Goal: Register for event/course: Sign up to attend an event or enroll in a course

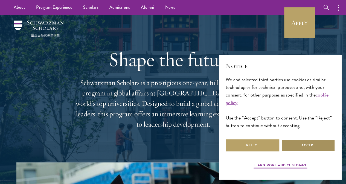
click at [321, 147] on button "Accept" at bounding box center [309, 145] width 54 height 12
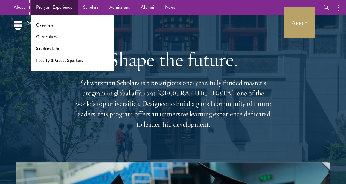
click at [38, 10] on link "Program Experience" at bounding box center [54, 7] width 47 height 15
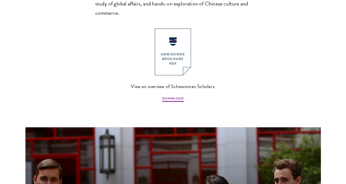
scroll to position [466, 0]
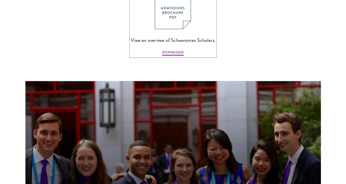
click at [174, 12] on img at bounding box center [173, 5] width 36 height 47
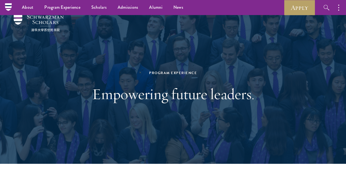
scroll to position [0, 0]
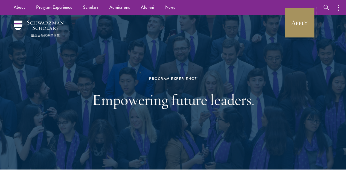
click at [299, 20] on link "Apply" at bounding box center [300, 22] width 31 height 31
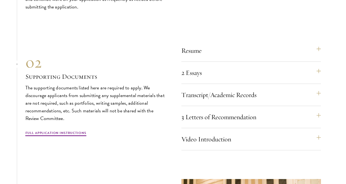
scroll to position [1833, 0]
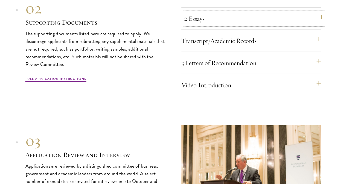
click at [198, 25] on button "2 Essays" at bounding box center [254, 18] width 140 height 13
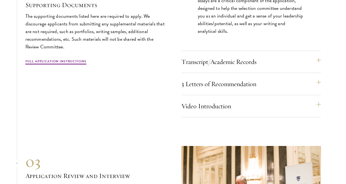
scroll to position [1943, 0]
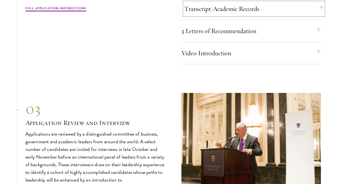
click at [265, 15] on button "Transcript/Academic Records" at bounding box center [254, 8] width 140 height 13
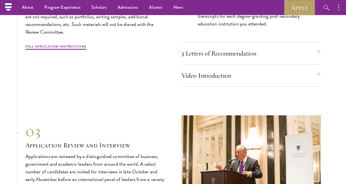
scroll to position [1888, 0]
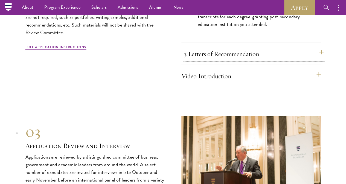
click at [215, 61] on button "3 Letters of Recommendation" at bounding box center [254, 53] width 140 height 13
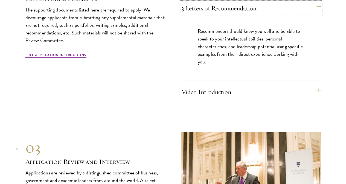
scroll to position [1915, 0]
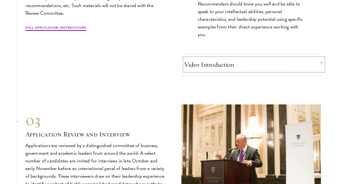
click at [229, 71] on button "Video Introduction" at bounding box center [254, 64] width 140 height 13
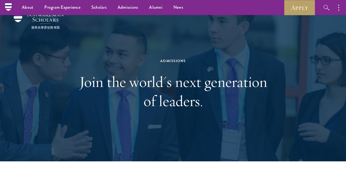
scroll to position [0, 0]
